Goal: Task Accomplishment & Management: Use online tool/utility

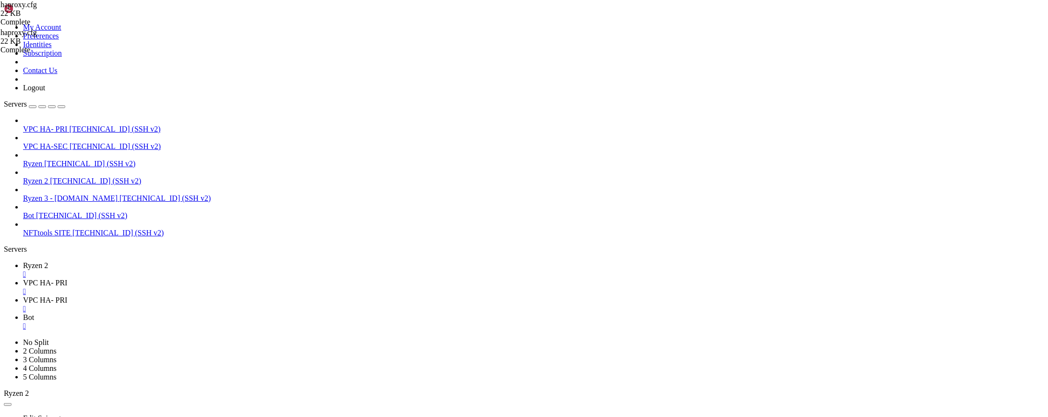
scroll to position [9, 1]
click at [266, 296] on link "VPC HA- PRI " at bounding box center [533, 304] width 1021 height 17
click at [67, 278] on span "VPC HA- PRI" at bounding box center [45, 282] width 44 height 8
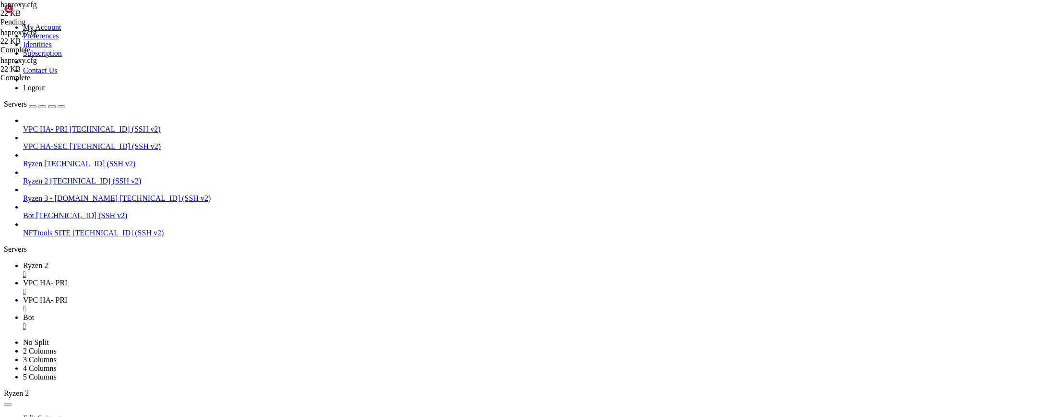
click at [260, 296] on link "VPC HA- PRI " at bounding box center [533, 304] width 1021 height 17
type textarea "server kong_ui_server kong:8002 check"
type input "0"
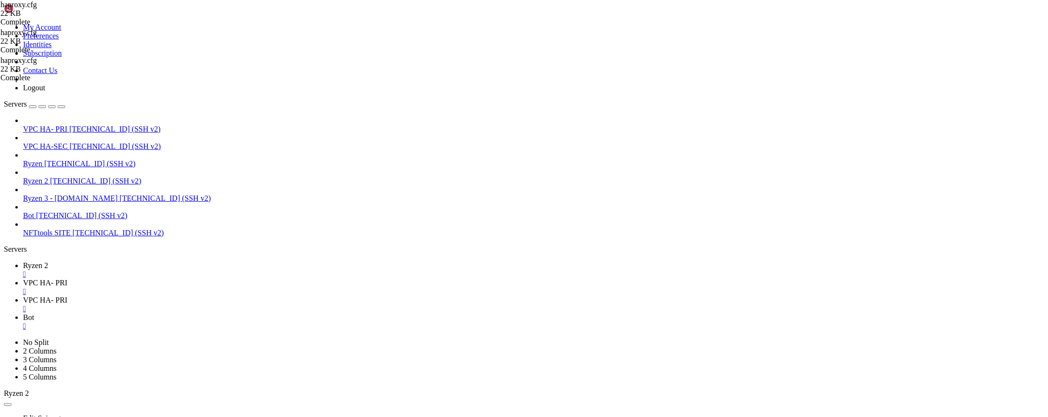
scroll to position [615, 0]
type input "os2"
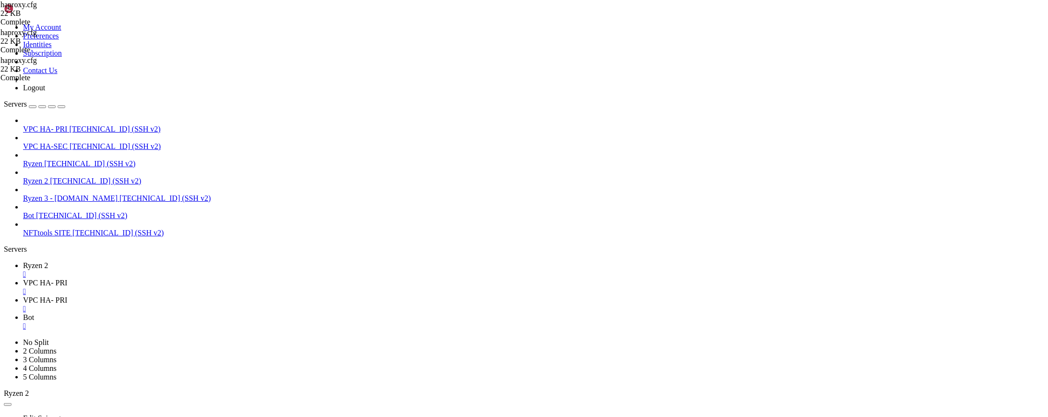
drag, startPoint x: 327, startPoint y: 163, endPoint x: 163, endPoint y: 160, distance: 163.7
drag, startPoint x: 322, startPoint y: 116, endPoint x: 214, endPoint y: 116, distance: 108.5
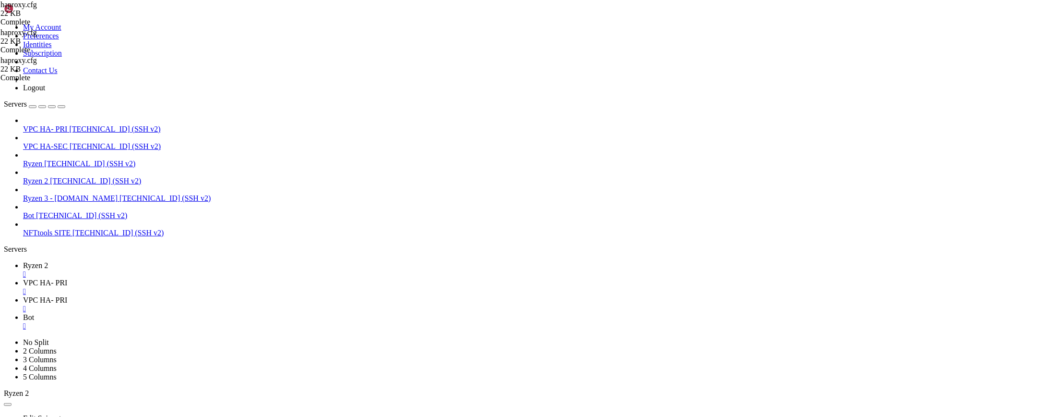
scroll to position [3943, 0]
drag, startPoint x: 330, startPoint y: 327, endPoint x: 134, endPoint y: 322, distance: 196.4
drag, startPoint x: 256, startPoint y: 149, endPoint x: 114, endPoint y: 146, distance: 142.1
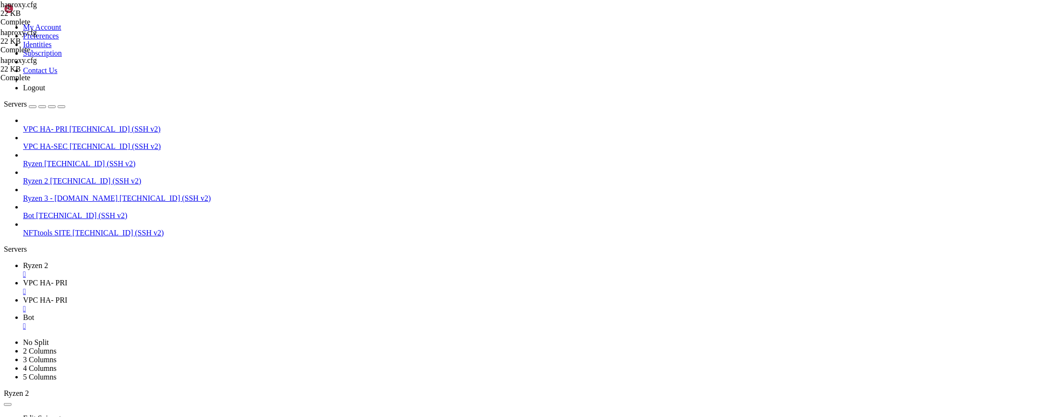
paste textarea "replace-path /kong-ui(/)?(.*) /\2"
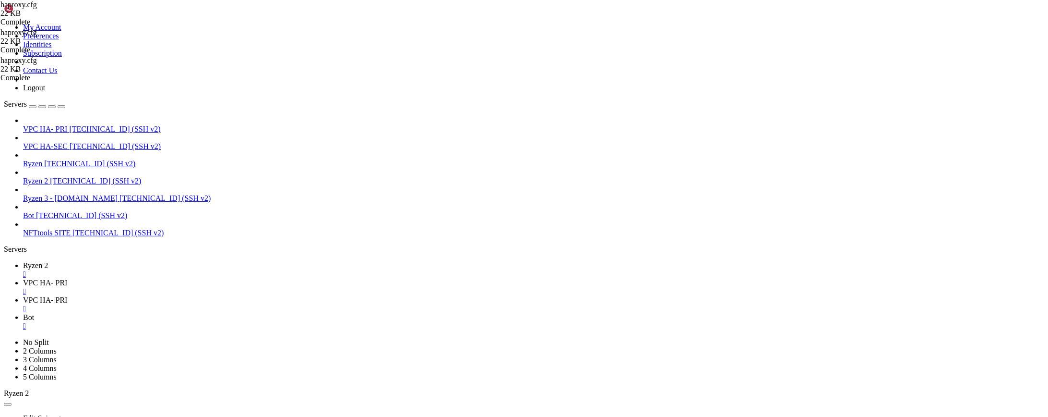
drag, startPoint x: 177, startPoint y: 140, endPoint x: 208, endPoint y: 141, distance: 31.7
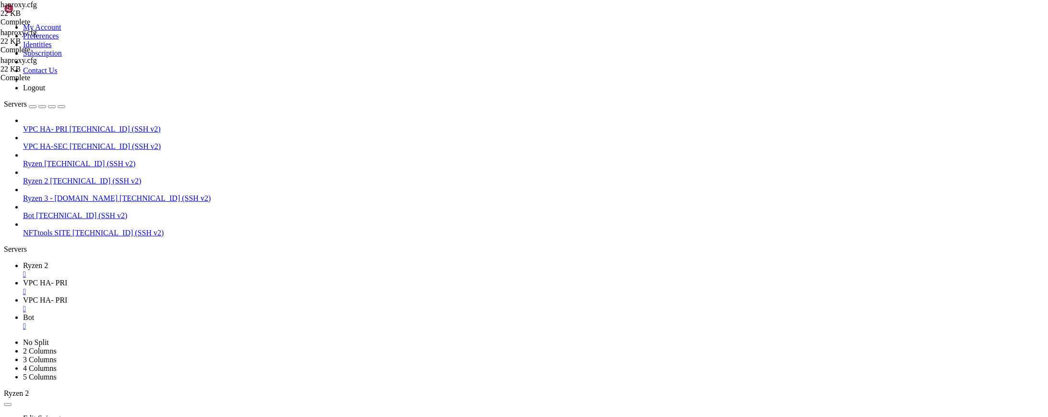
drag, startPoint x: 318, startPoint y: 149, endPoint x: 294, endPoint y: 148, distance: 23.5
paste textarea "os2quests"
drag, startPoint x: 280, startPoint y: 156, endPoint x: 256, endPoint y: 153, distance: 24.2
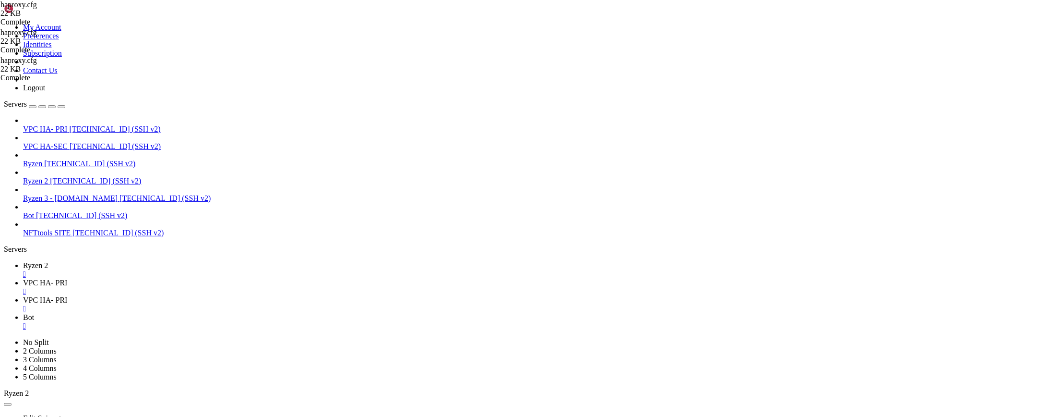
paste textarea "os2quests"
type textarea "http-request replace-path /os2quests(/)?(.*) /\2"
click at [67, 278] on span "VPC HA- PRI" at bounding box center [45, 282] width 44 height 8
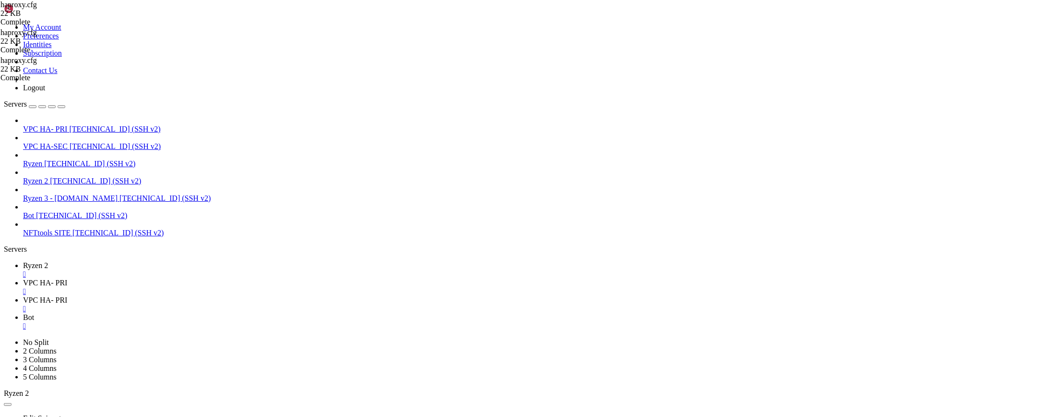
scroll to position [8891, 0]
click at [67, 296] on span "VPC HA- PRI" at bounding box center [45, 300] width 44 height 8
type textarea "defaults"
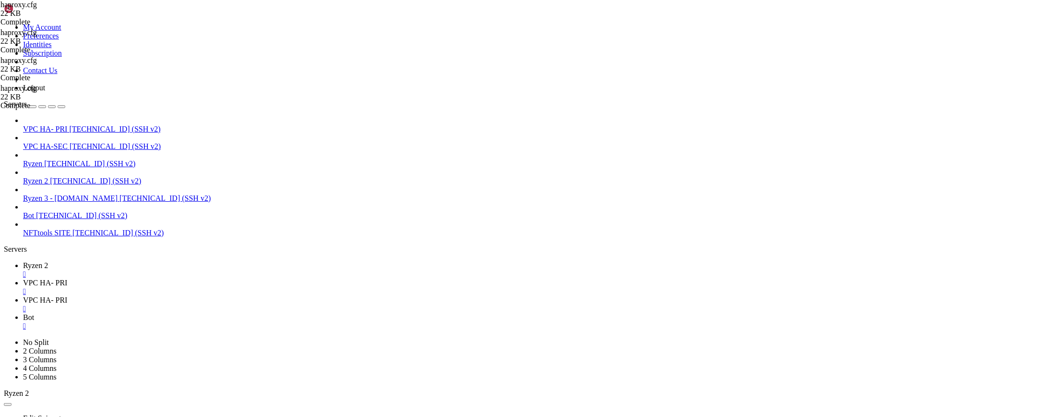
scroll to position [622, 0]
type input "os2"
drag, startPoint x: 318, startPoint y: 217, endPoint x: 131, endPoint y: 215, distance: 187.2
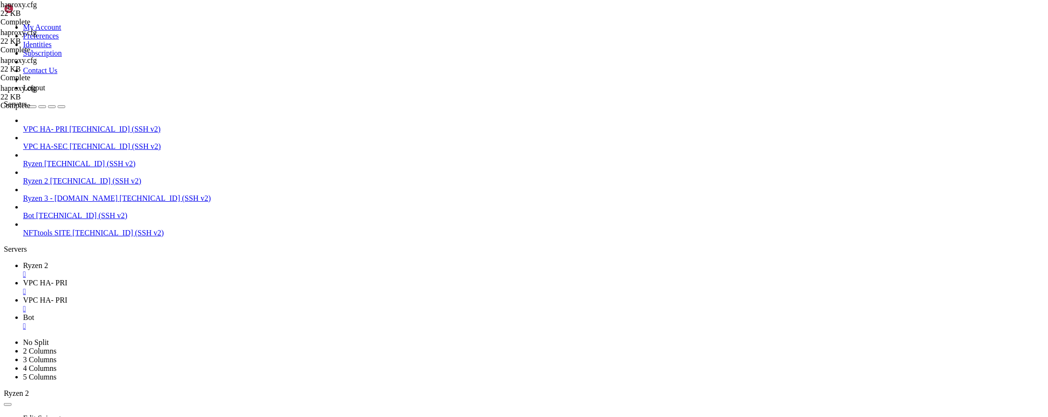
scroll to position [884, 0]
drag, startPoint x: 341, startPoint y: 216, endPoint x: 95, endPoint y: 217, distance: 246.2
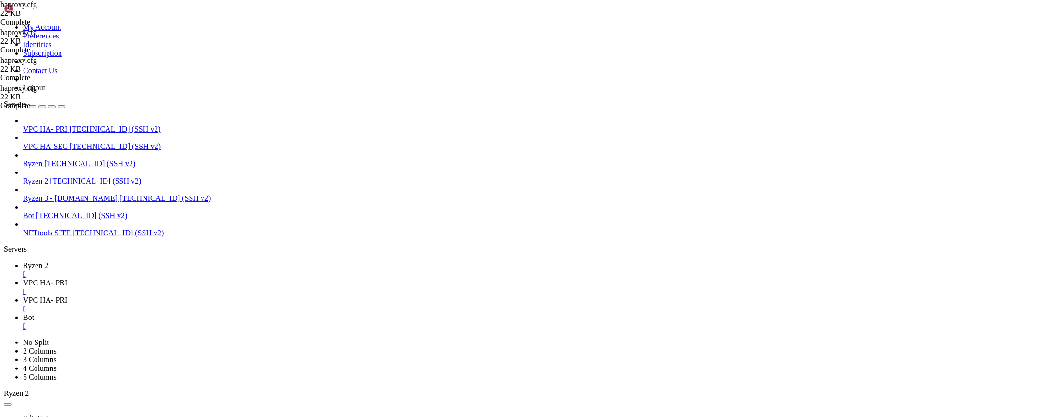
drag, startPoint x: 302, startPoint y: 242, endPoint x: 97, endPoint y: 216, distance: 206.1
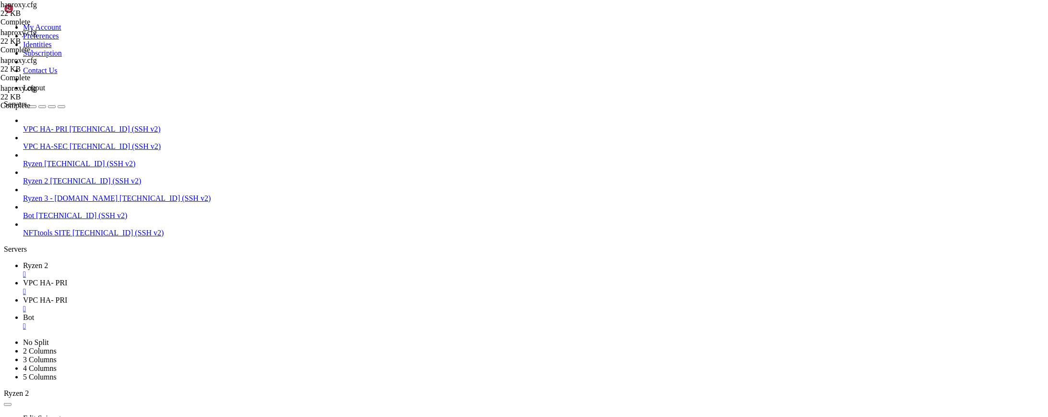
drag, startPoint x: 359, startPoint y: 224, endPoint x: 117, endPoint y: 224, distance: 242.3
type textarea "http-request set-path %[path,regsub(^/os2quests/?,/)]"
type textarea "backend os2quests_backend"
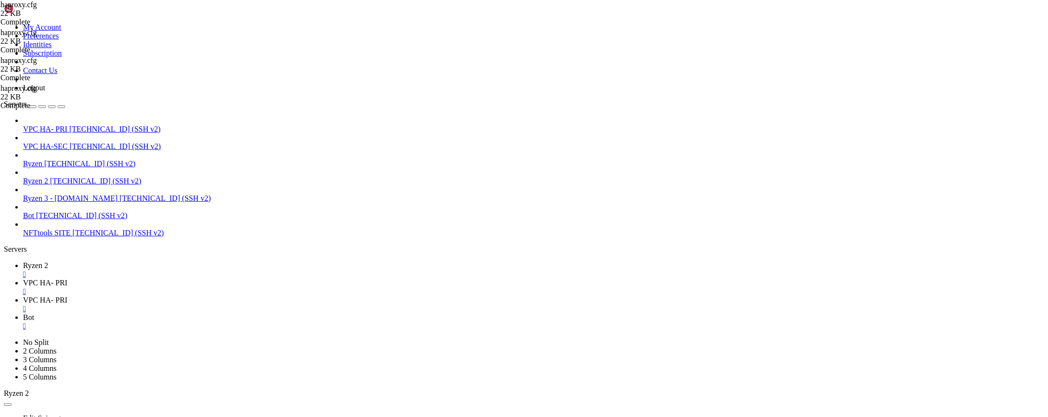
click at [207, 278] on link "VPC HA- PRI " at bounding box center [533, 286] width 1021 height 17
click at [67, 296] on span "VPC HA- PRI" at bounding box center [45, 300] width 44 height 8
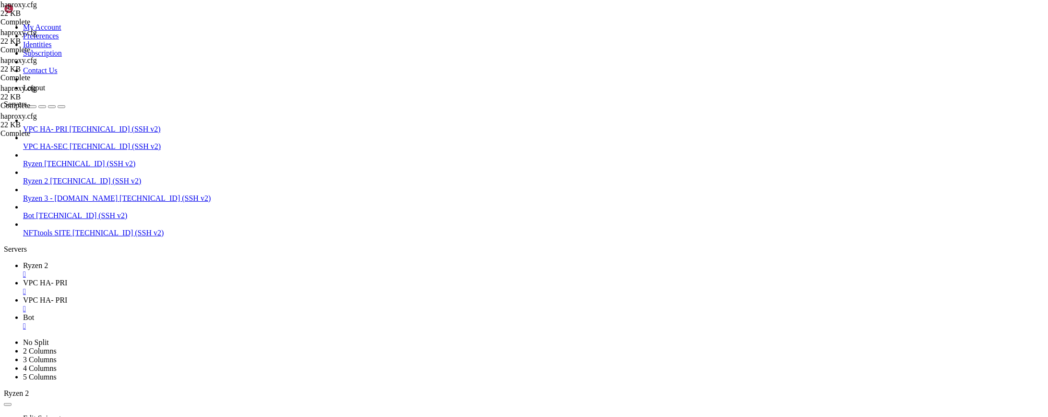
type textarea "ssl-default-bind-ciphersuites TLS_AES_128_GCM_SHA256:TLS_AES_256_GCM_SHA384:TLS…"
type input "os2"
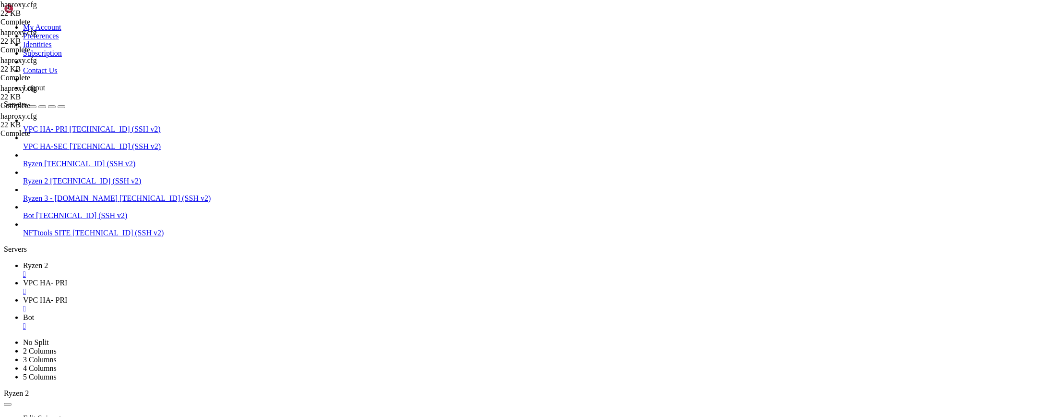
drag, startPoint x: 335, startPoint y: 226, endPoint x: 161, endPoint y: 223, distance: 174.2
paste textarea "set-path %[path,regsub(^/os2quests/?,/)]"
type textarea "http-request set-path %[path,regsub(^/os2quests/?,/)]"
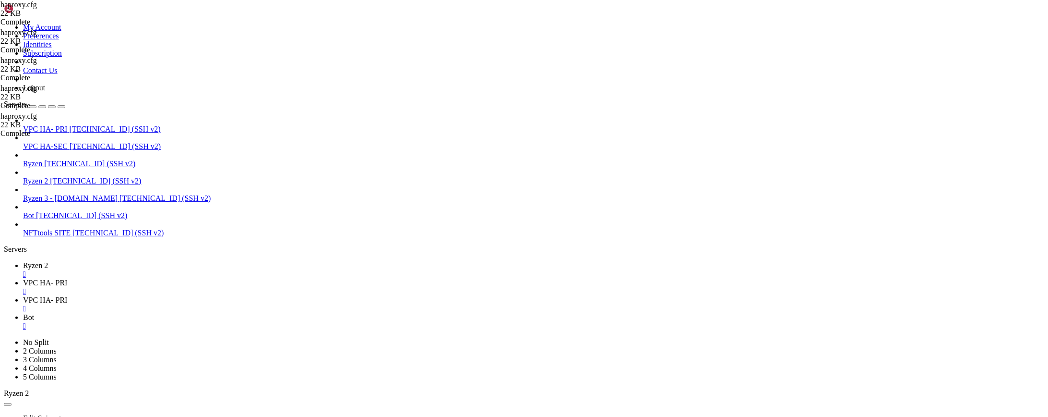
click at [67, 278] on span "VPC HA- PRI" at bounding box center [45, 282] width 44 height 8
click at [67, 296] on span "VPC HA- PRI" at bounding box center [45, 300] width 44 height 8
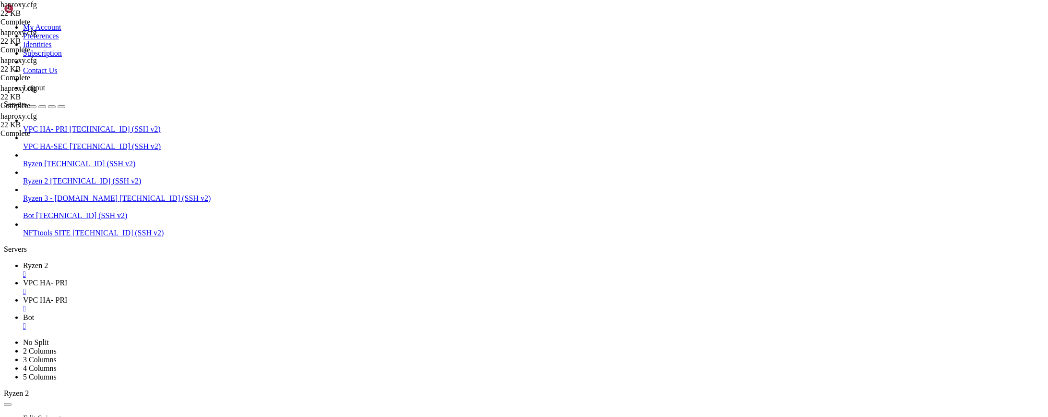
type textarea "ssl-default-bind-options ssl-min-ver TLSv1.2 no-tls-tickets"
type input "os2"
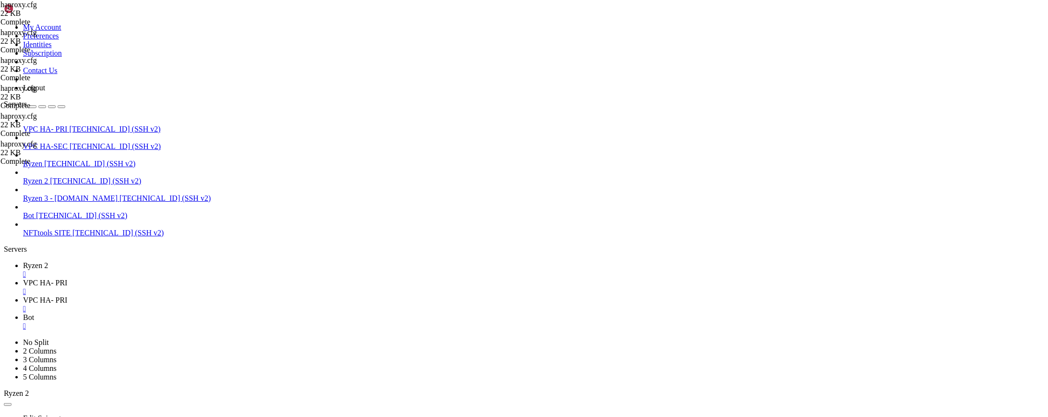
type textarea "http-request set-path %[path,regsub(^/os2quests/?,/)]"
paste textarea "http-request replace-path /os2quests(/)?(.*) /\2"
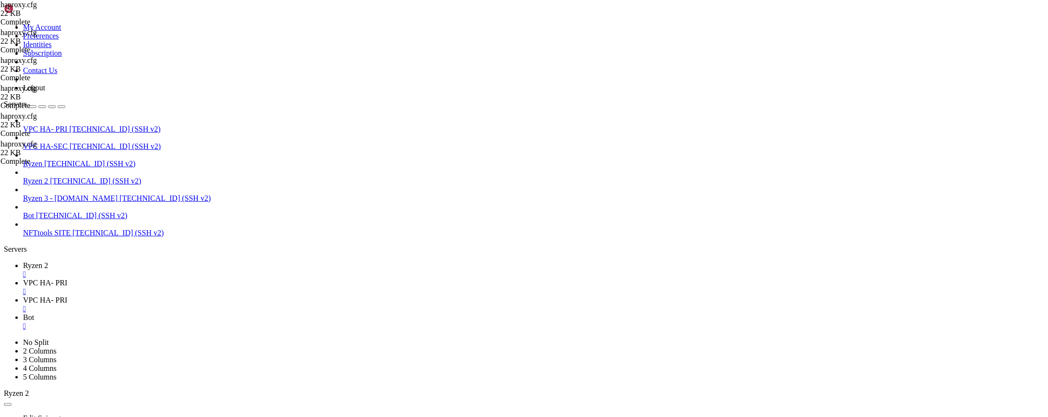
type textarea "http-request replace-path /os2quests(/)?(.*) /\2"
click at [215, 278] on link "VPC HA- PRI " at bounding box center [533, 286] width 1021 height 17
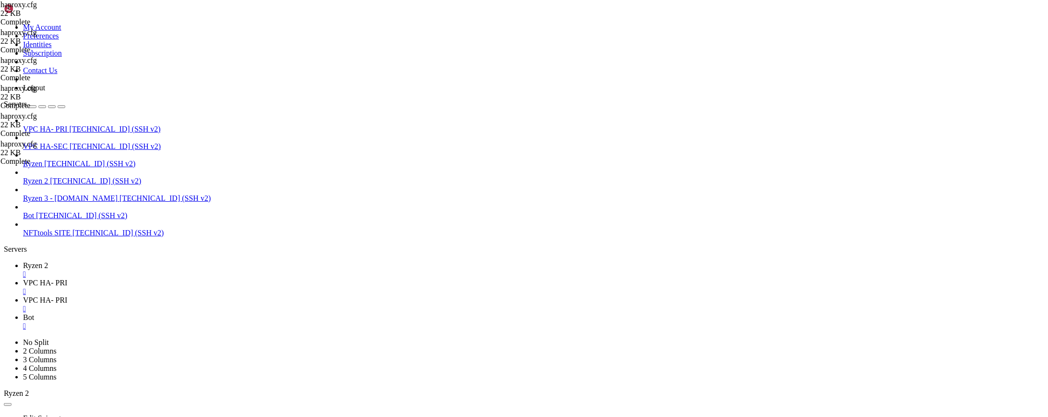
click at [67, 296] on span "VPC HA- PRI" at bounding box center [45, 300] width 44 height 8
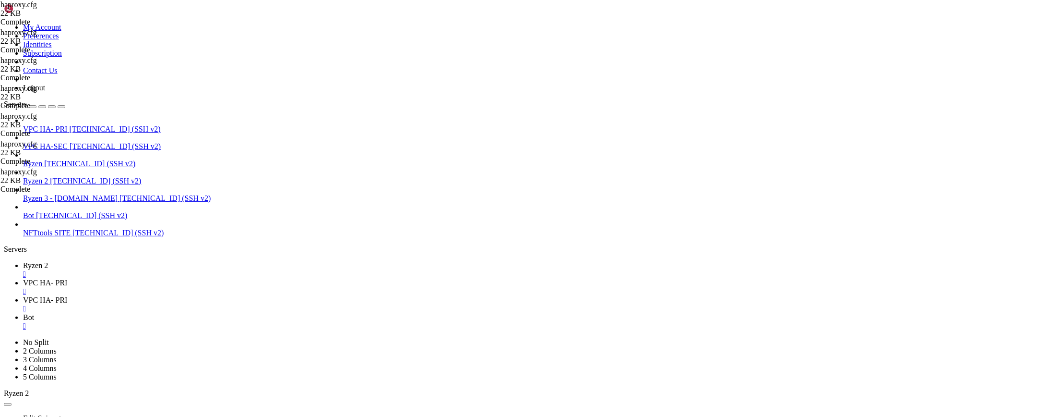
drag, startPoint x: 337, startPoint y: 289, endPoint x: 127, endPoint y: 283, distance: 210.8
paste textarea "http-request replace-path ^/os2quests(/.*)$ \1"
type textarea "http-request replace-path ^/os2quests(/.*)$ \1"
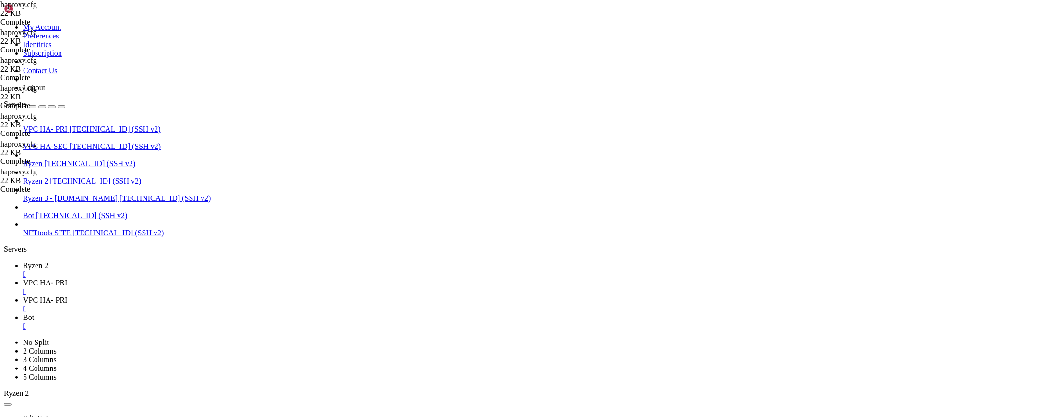
click at [67, 278] on span "VPC HA- PRI" at bounding box center [45, 282] width 44 height 8
click at [67, 296] on span "VPC HA- PRI" at bounding box center [45, 300] width 44 height 8
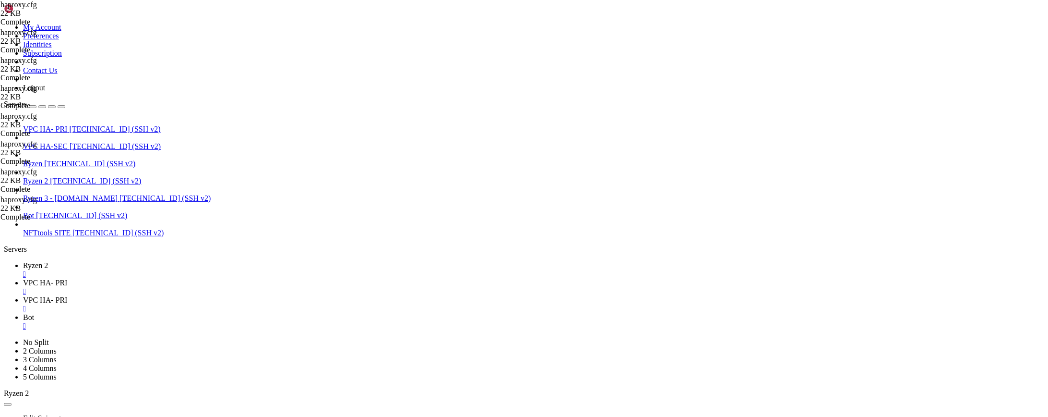
type textarea "stats socket /var/run/haproxy/admin.sock level admin mode 660"
type input "os2"
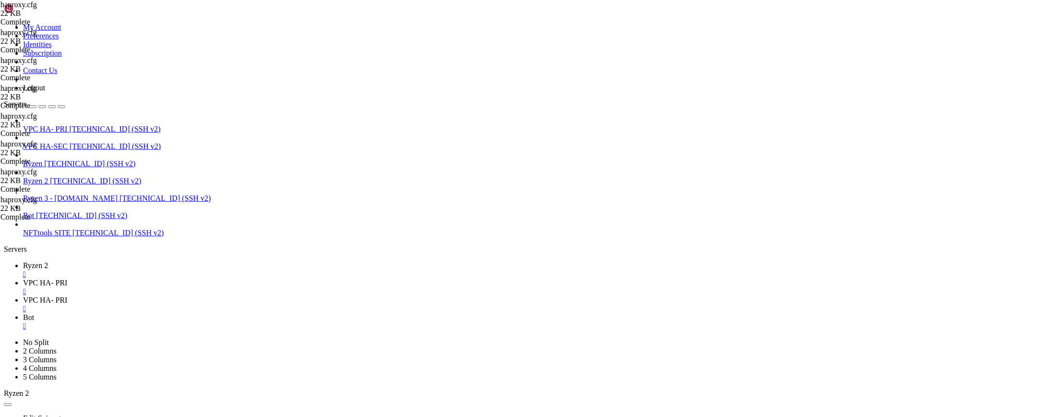
drag, startPoint x: 328, startPoint y: 224, endPoint x: 124, endPoint y: 223, distance: 204.0
paste textarea "server os2quests [TECHNICAL_ID]"
type textarea "server os2quests [TECHNICAL_ID]"
drag, startPoint x: 302, startPoint y: 261, endPoint x: 119, endPoint y: 260, distance: 182.8
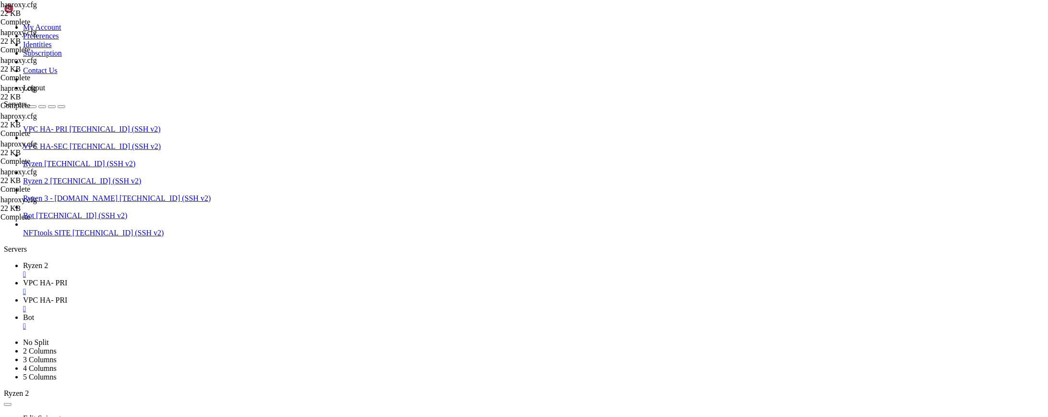
drag, startPoint x: 298, startPoint y: 261, endPoint x: 78, endPoint y: 260, distance: 219.8
type textarea "server os2quests [TECHNICAL_ID]"
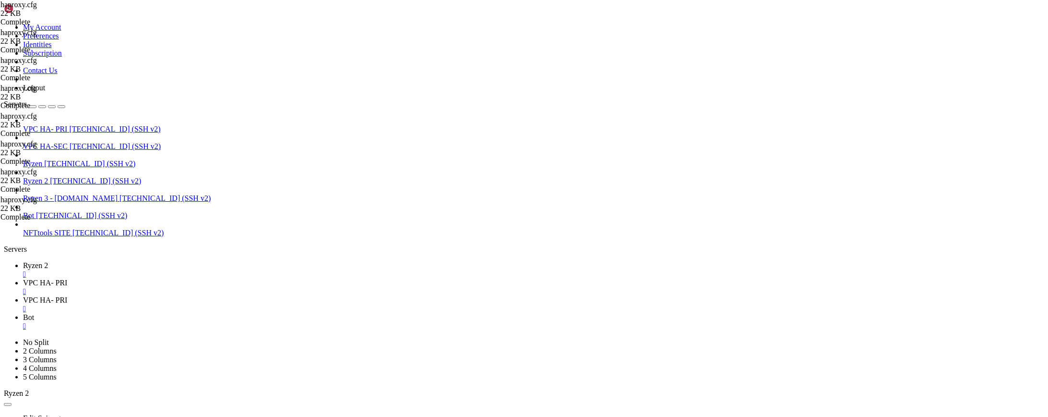
type textarea "http-request replace-path ^/os2quests(/.*)$ \1"
click at [212, 278] on link "VPC HA- PRI " at bounding box center [533, 286] width 1021 height 17
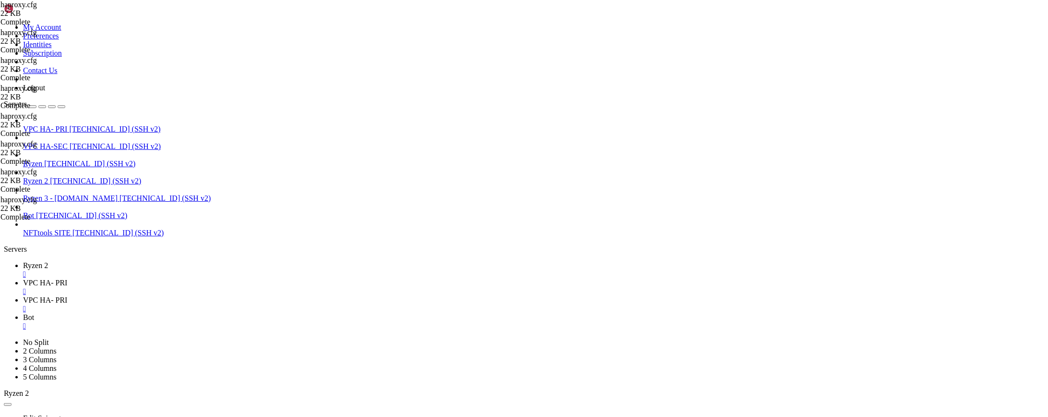
click at [67, 296] on span "VPC HA- PRI" at bounding box center [45, 300] width 44 height 8
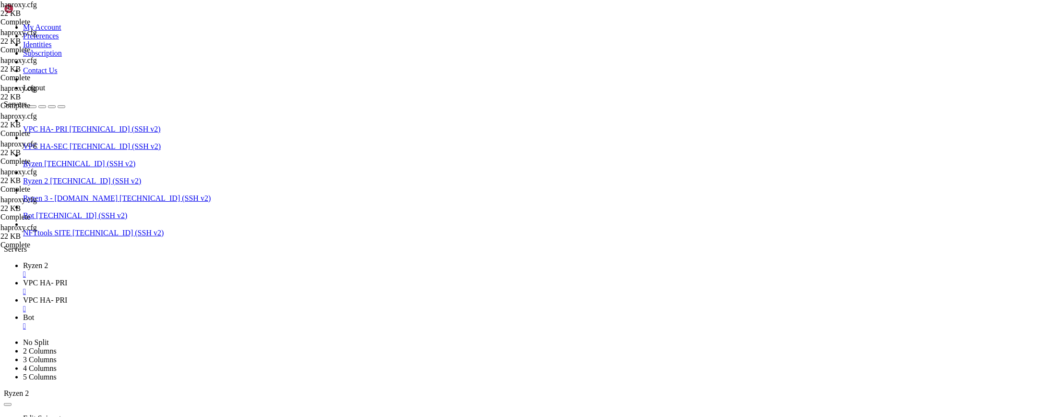
type textarea "option httplog"
type input "os2"
drag, startPoint x: 243, startPoint y: 237, endPoint x: 124, endPoint y: 230, distance: 118.7
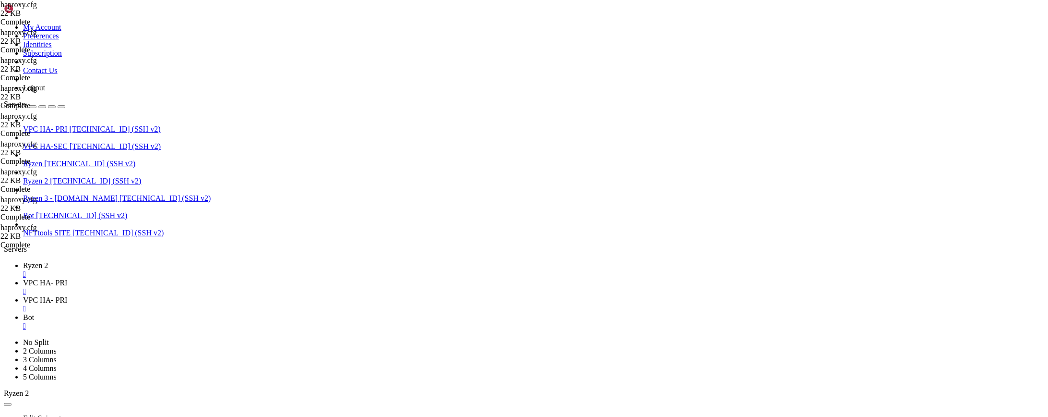
type textarea "http-request redirect location /os2quests/swagger-ui if { path /os2quests }"
drag, startPoint x: 168, startPoint y: 230, endPoint x: 137, endPoint y: 227, distance: 31.9
type textarea "# Redirect root /os2quests to swagger-ui"
drag, startPoint x: 341, startPoint y: 222, endPoint x: 134, endPoint y: 223, distance: 207.3
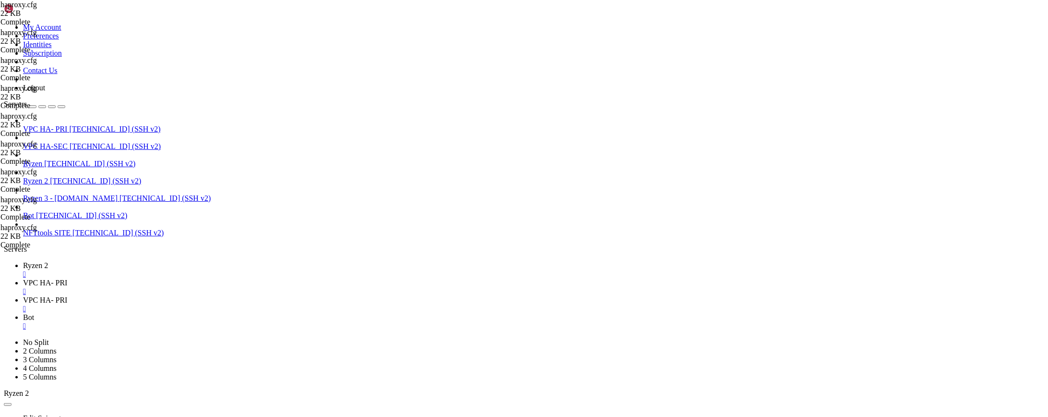
type textarea "# For all other paths, remove the /os2quests prefix"
type textarea "backend os2quests_backend"
click at [67, 278] on span "VPC HA- PRI" at bounding box center [45, 282] width 44 height 8
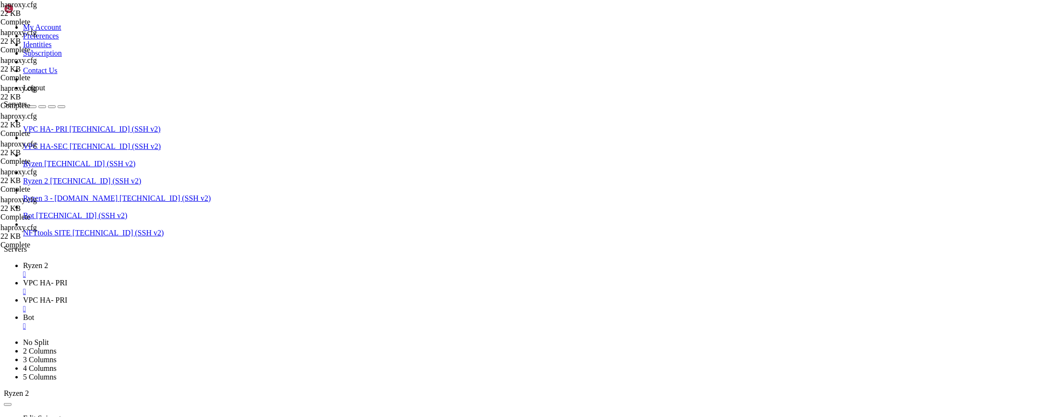
scroll to position [72847, 0]
click at [67, 296] on span "VPC HA- PRI" at bounding box center [45, 300] width 44 height 8
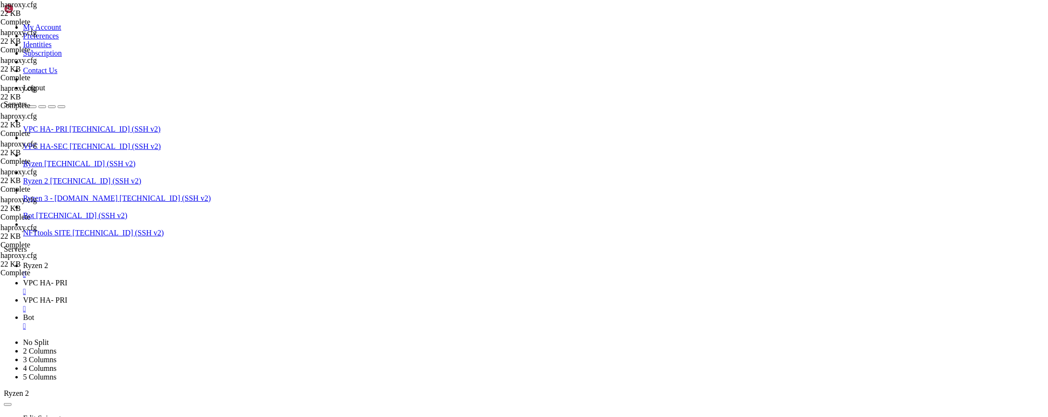
scroll to position [3026, 0]
type input "os2"
drag, startPoint x: 330, startPoint y: 162, endPoint x: 168, endPoint y: 162, distance: 162.2
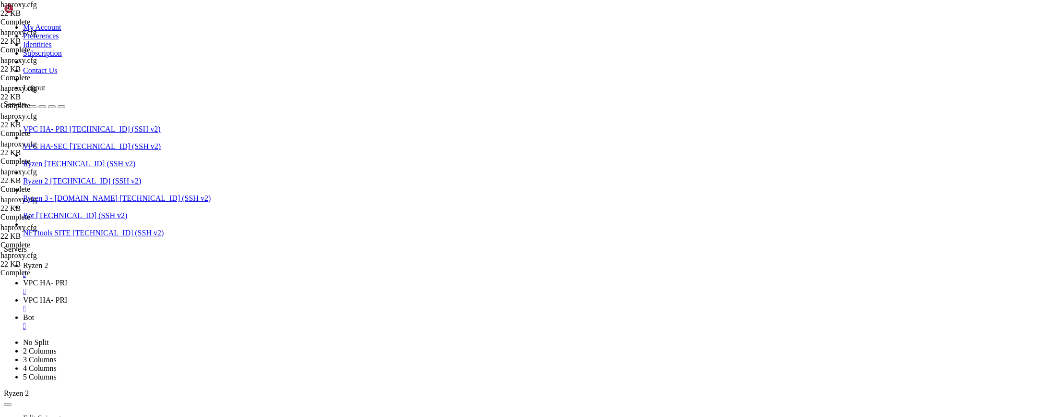
type textarea "http-request replace-path ^/os2quests(/.*)$ \1"
paste textarea "http-request replace-path /[PERSON_NAME](/)?(.*) /\2"
drag, startPoint x: 260, startPoint y: 224, endPoint x: 290, endPoint y: 224, distance: 29.8
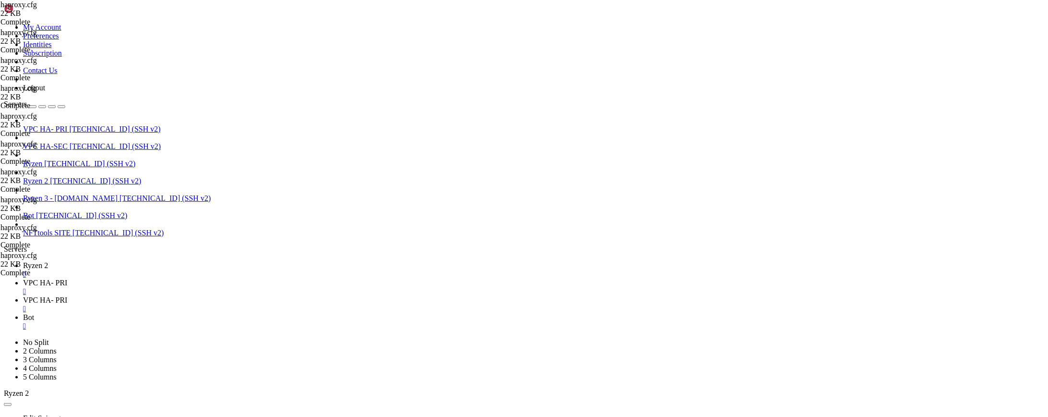
drag, startPoint x: 255, startPoint y: 232, endPoint x: 275, endPoint y: 232, distance: 20.6
paste textarea "os2quest"
drag, startPoint x: 331, startPoint y: 222, endPoint x: 161, endPoint y: 224, distance: 169.4
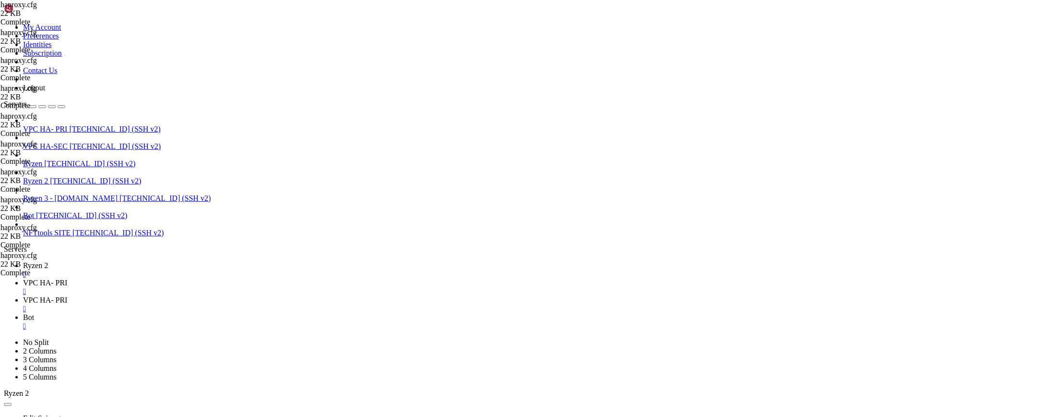
type textarea "http-request replace-path ^/os2quests(/.*)$ \1"
type textarea "backend os2quests_backend"
click at [67, 278] on span "VPC HA- PRI" at bounding box center [45, 282] width 44 height 8
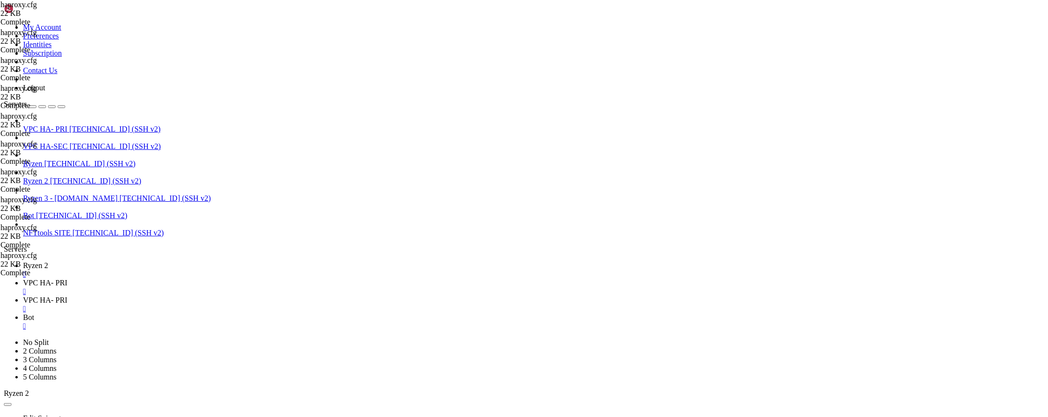
scroll to position [97630, 0]
click at [23, 296] on icon at bounding box center [23, 300] width 0 height 8
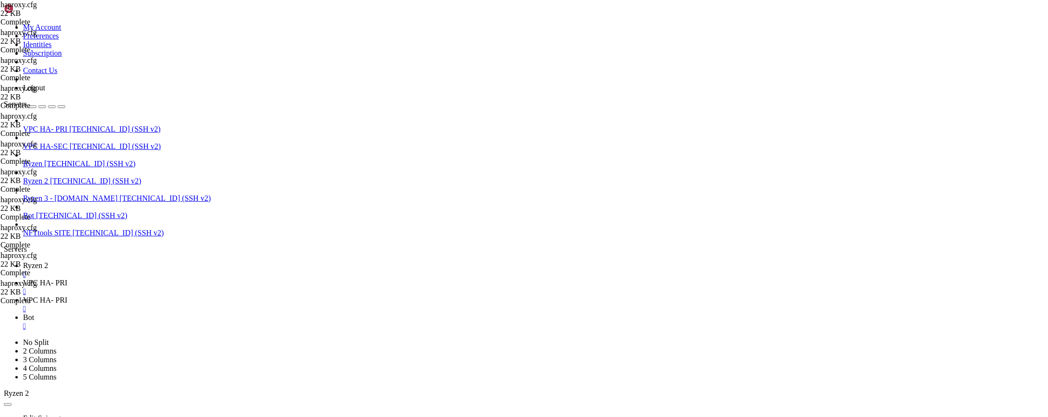
type textarea "# See: [URL][DOMAIN_NAME]"
type input "os2"
drag, startPoint x: 336, startPoint y: 225, endPoint x: 162, endPoint y: 224, distance: 173.7
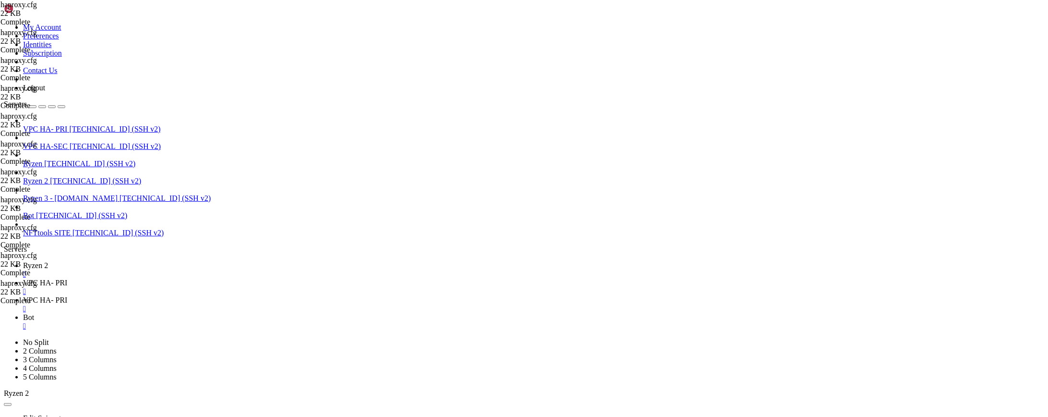
type textarea "backend os2quests_backend"
